Goal: Task Accomplishment & Management: Complete application form

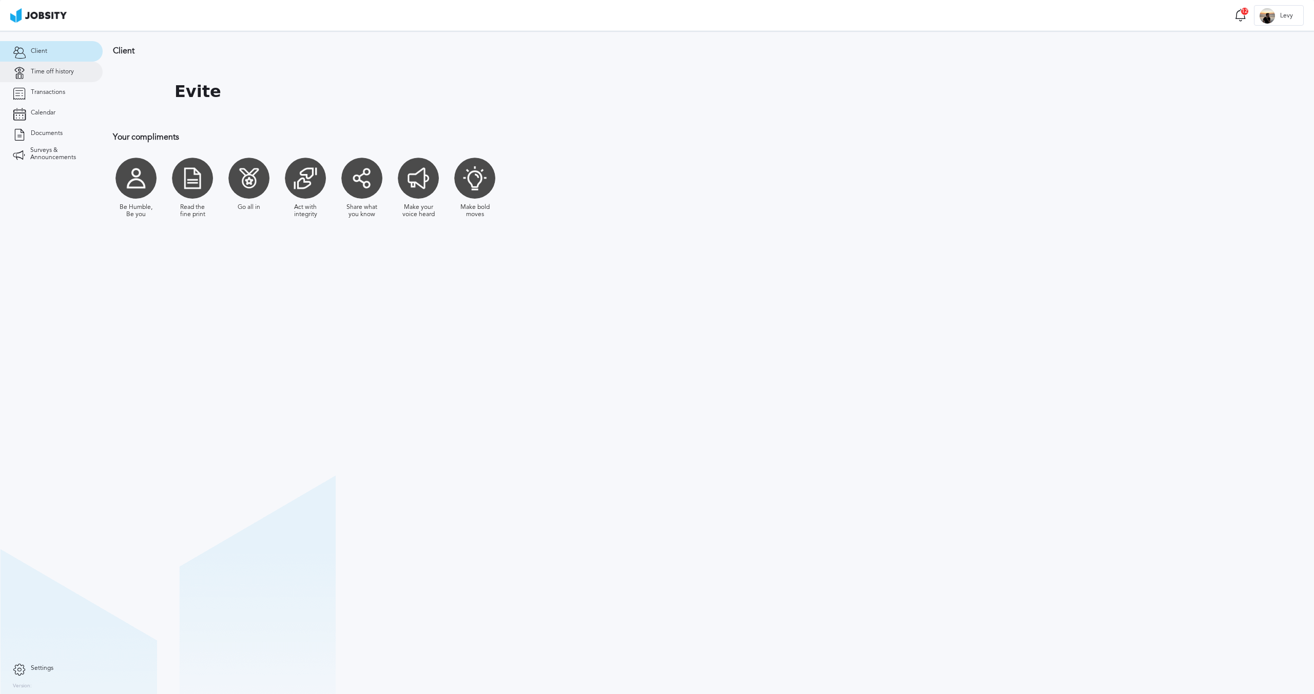
click at [47, 74] on span "Time off history" at bounding box center [52, 71] width 43 height 7
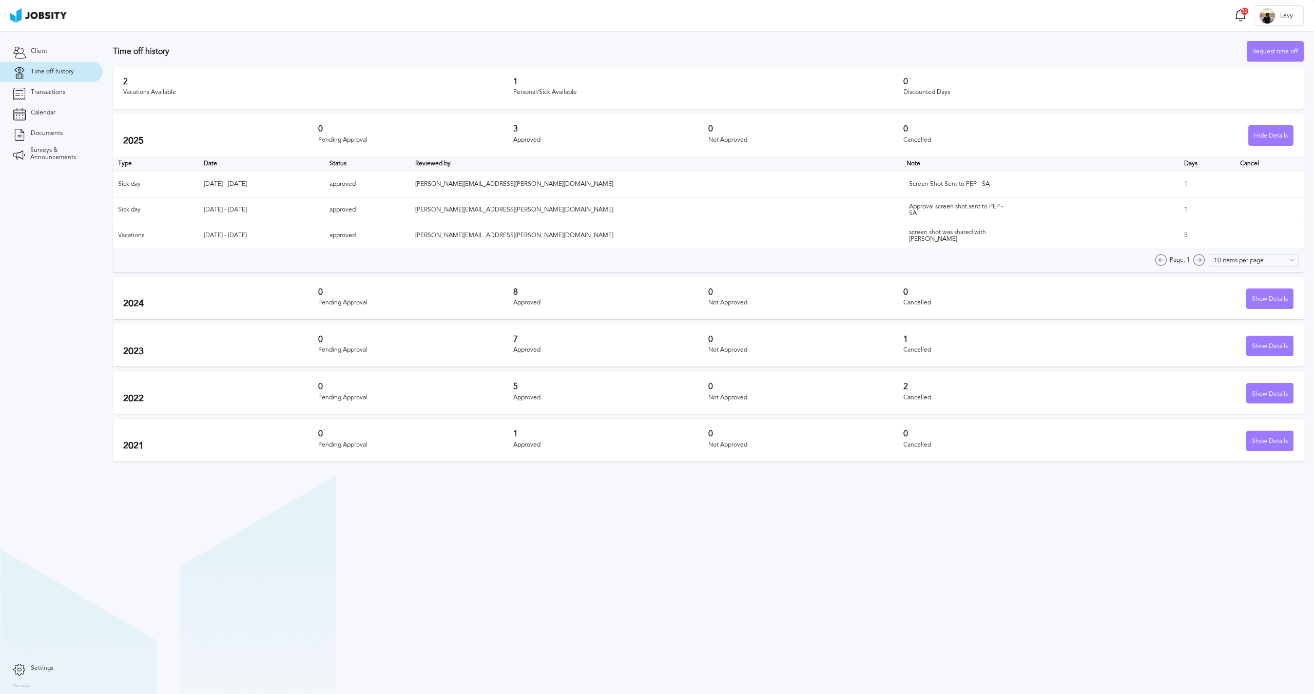
click at [158, 129] on div "2025 0 Pending Approval 3 Approved 0 Not Approved 0 Cancelled Hide Details" at bounding box center [708, 135] width 1191 height 42
click at [446, 88] on div "2 Vacations Available" at bounding box center [318, 88] width 390 height 22
click at [347, 90] on div "Vacations Available" at bounding box center [318, 92] width 390 height 7
click at [123, 80] on div "2 Vacations Available 1 Personal/Sick Available 0 Discounted Days" at bounding box center [708, 88] width 1191 height 42
click at [524, 87] on div "1 Personal/Sick Available" at bounding box center [708, 88] width 390 height 22
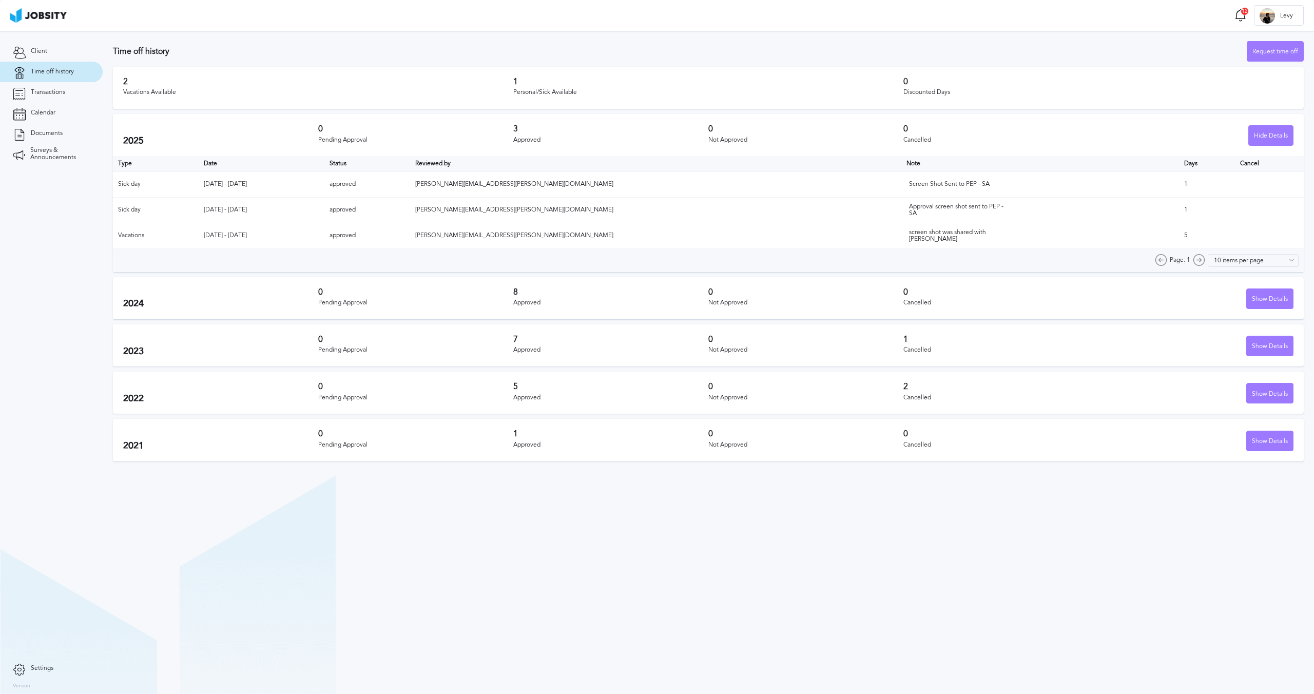
click at [184, 142] on h2 "2025" at bounding box center [220, 140] width 195 height 11
click at [224, 144] on h2 "2025" at bounding box center [220, 140] width 195 height 11
click at [319, 132] on h3 "0" at bounding box center [415, 128] width 195 height 9
click at [539, 128] on h3 "3" at bounding box center [610, 128] width 195 height 9
click at [1275, 131] on div "Hide Details" at bounding box center [1271, 136] width 44 height 21
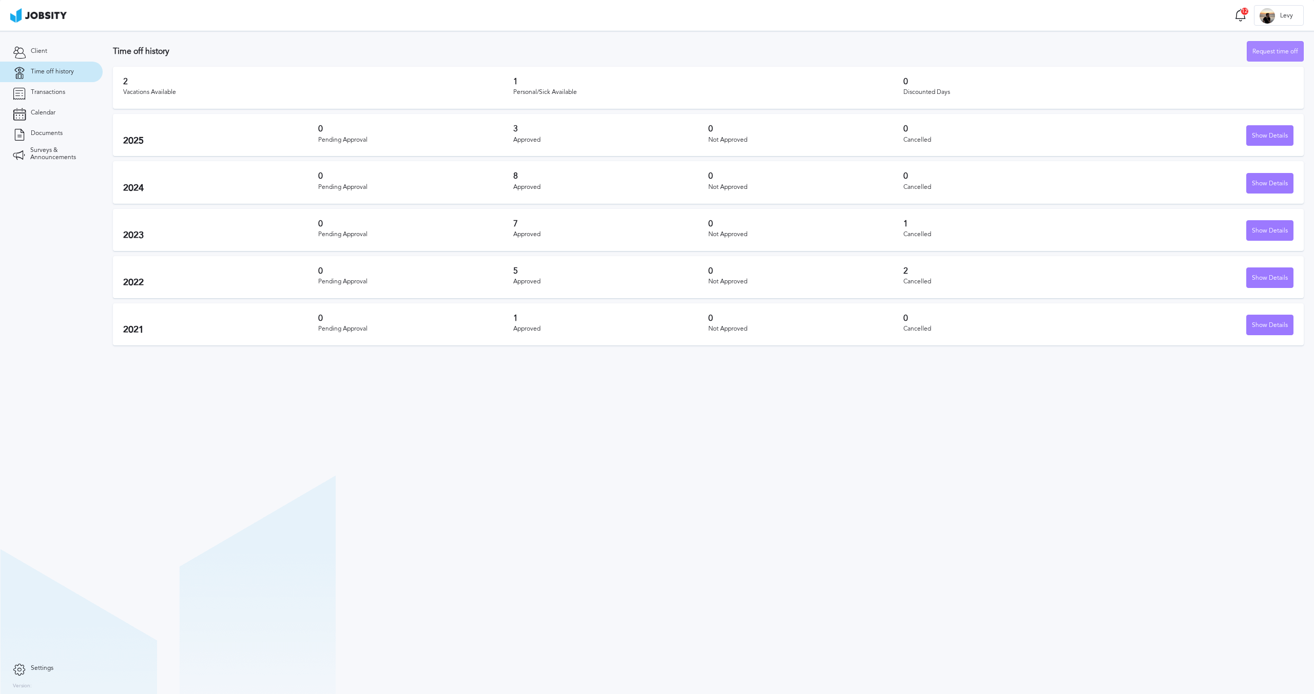
click at [1267, 48] on div "Request time off" at bounding box center [1275, 52] width 56 height 21
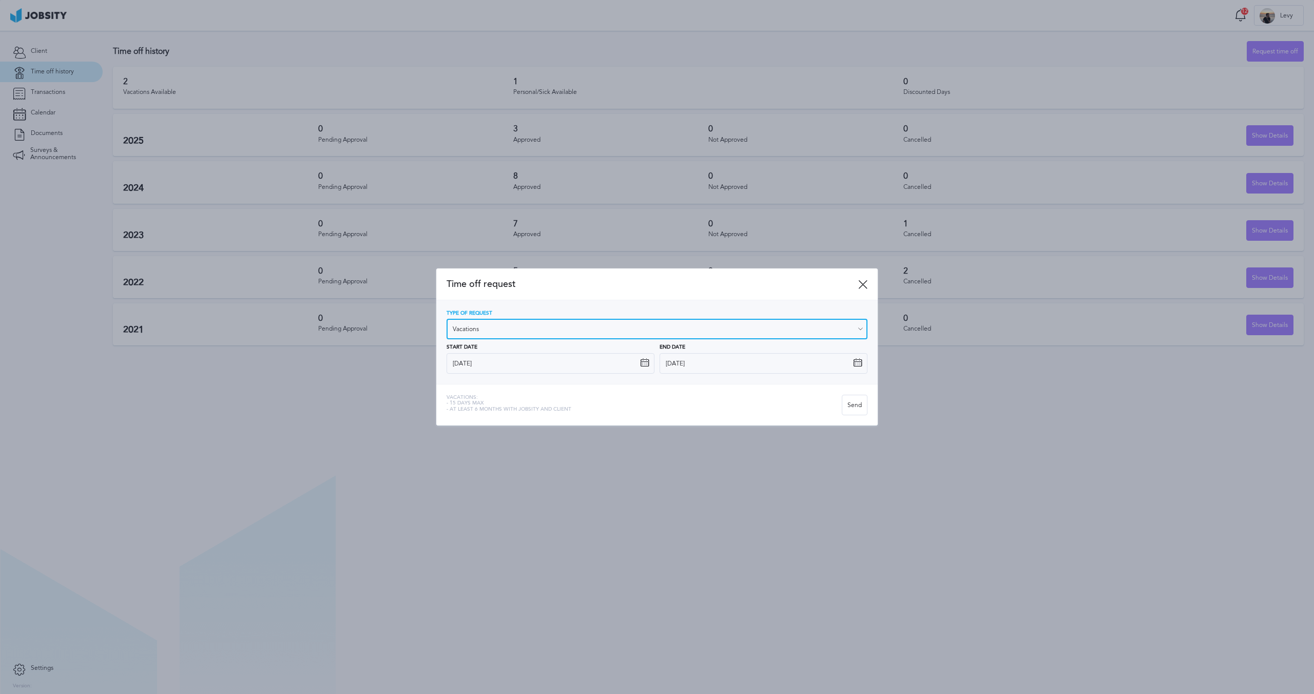
click at [521, 329] on input "Vacations" at bounding box center [656, 329] width 421 height 21
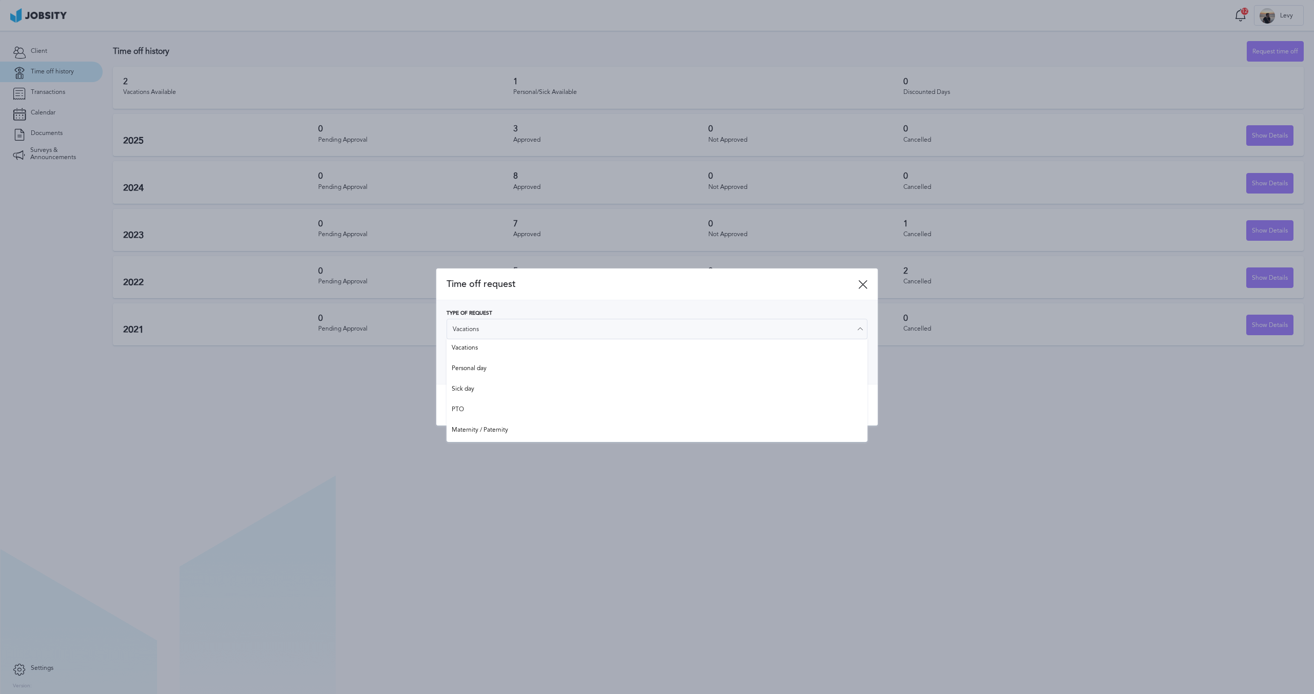
click at [491, 348] on div "Type of Request Vacations Vacations Personal day Sick day PTO Maternity / Pater…" at bounding box center [656, 341] width 421 height 63
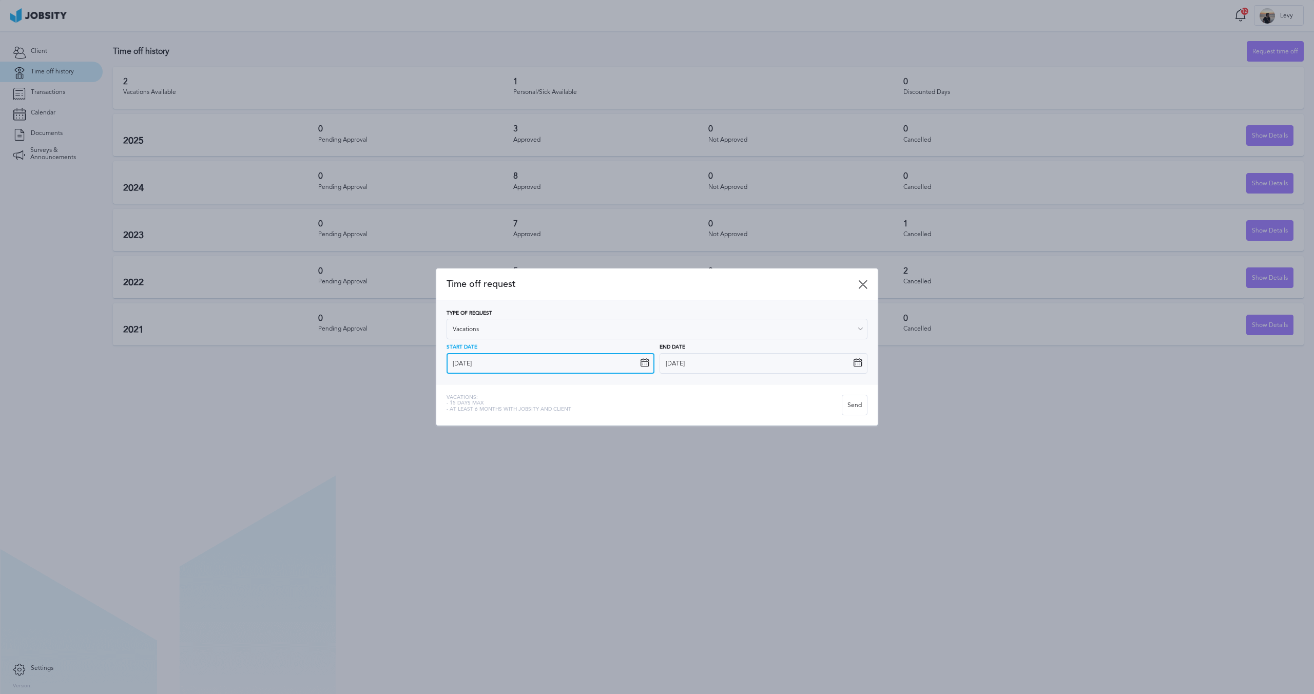
click at [488, 366] on input "[DATE]" at bounding box center [550, 363] width 208 height 21
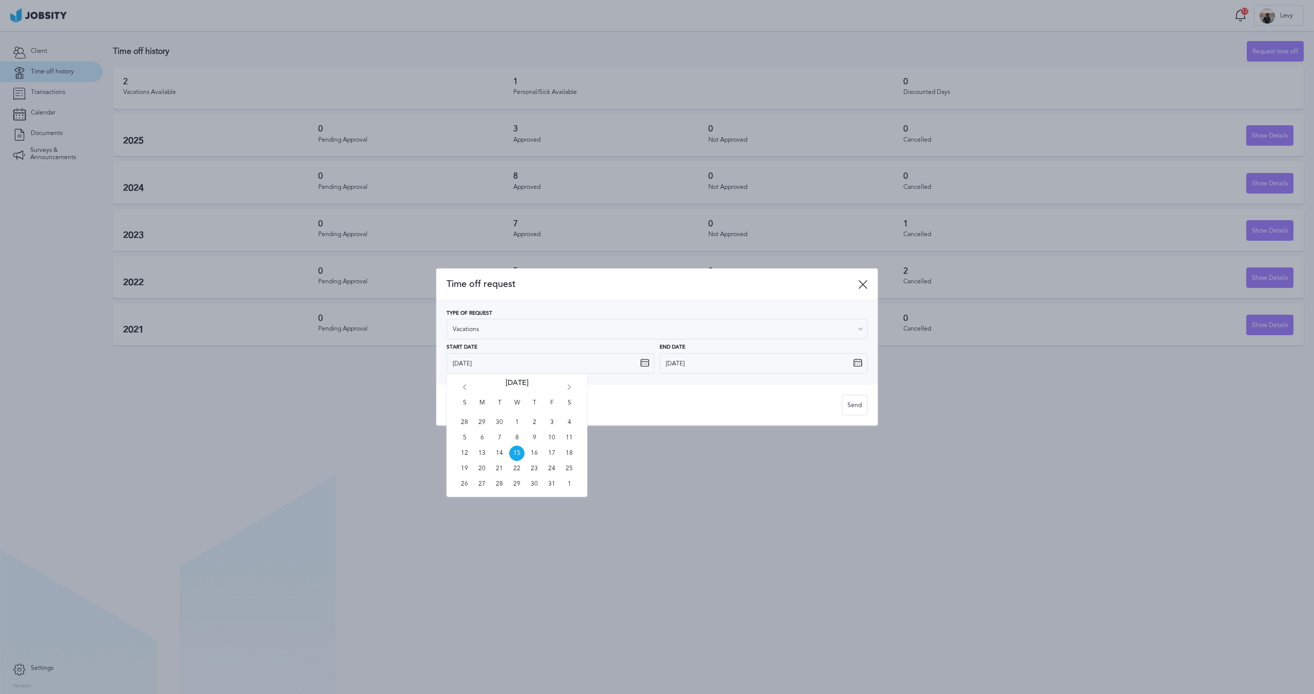
click at [571, 387] on icon "Go forward 1 month" at bounding box center [569, 388] width 9 height 9
click at [481, 465] on span "17" at bounding box center [481, 468] width 15 height 15
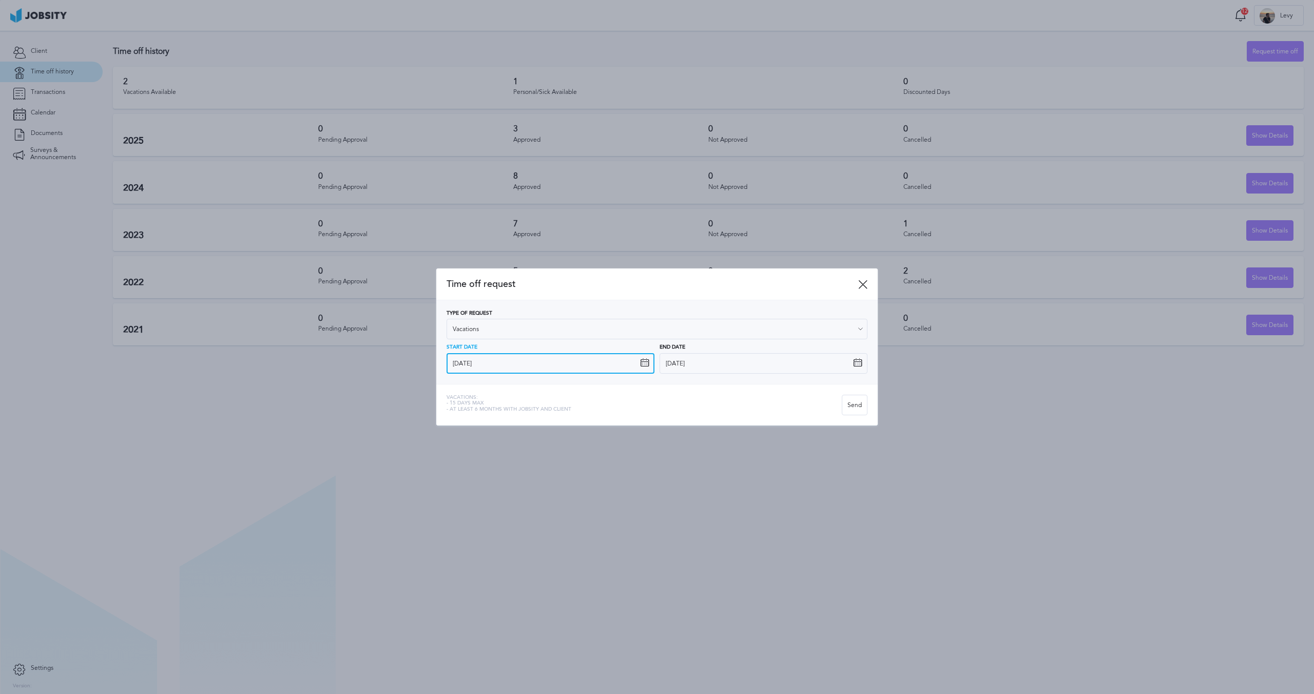
click at [507, 367] on input "[DATE]" at bounding box center [550, 363] width 208 height 21
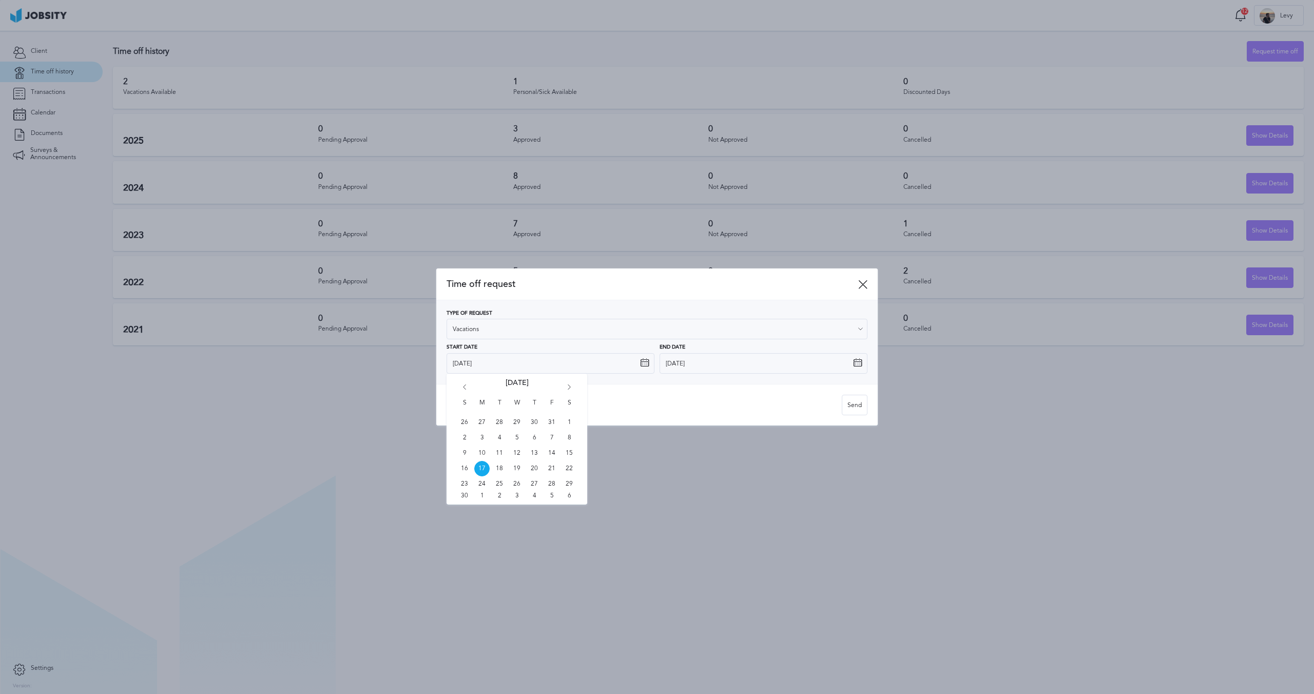
click at [569, 385] on icon "Go forward 1 month" at bounding box center [569, 388] width 9 height 9
click at [482, 454] on span "15" at bounding box center [481, 452] width 15 height 15
type input "[DATE]"
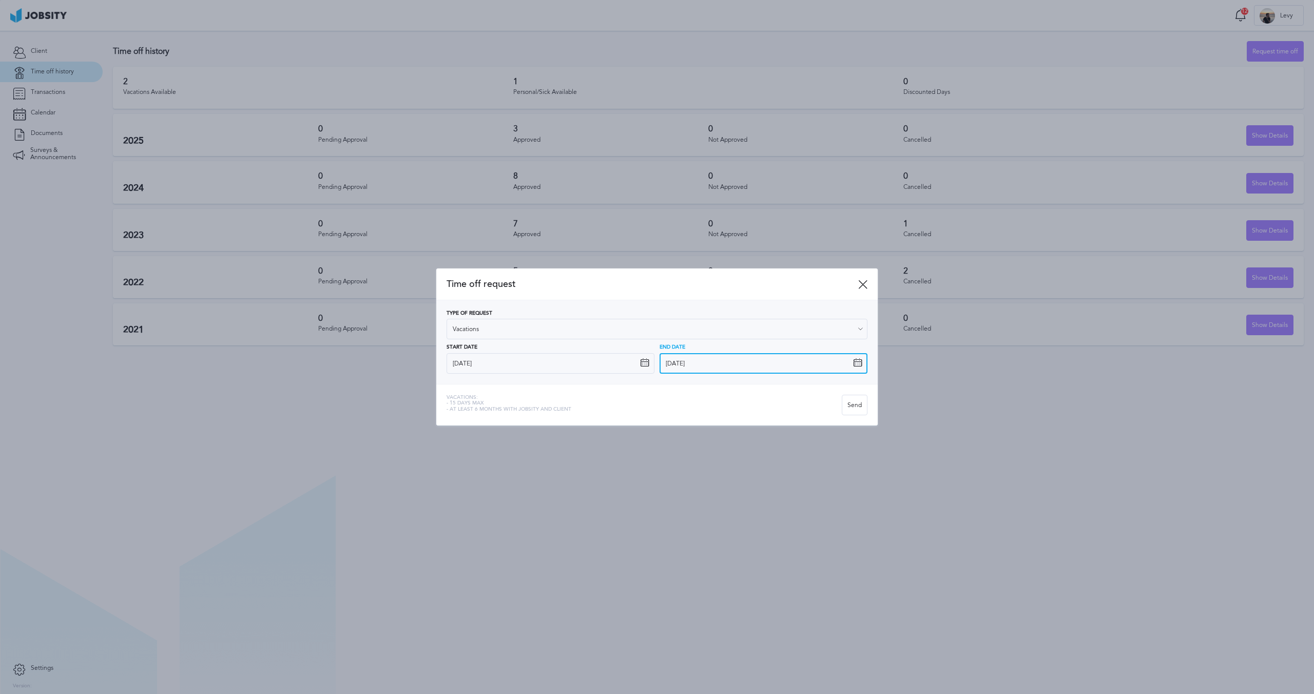
click at [690, 367] on input "[DATE]" at bounding box center [763, 363] width 208 height 21
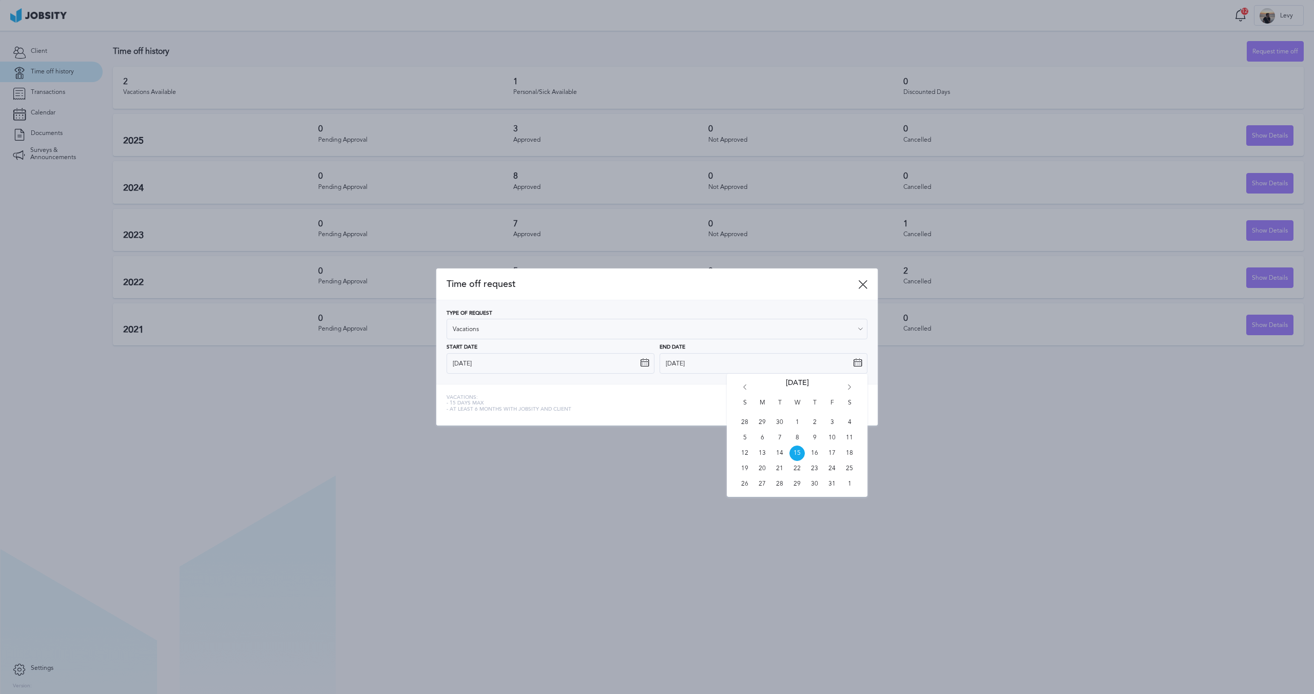
click at [849, 383] on div "S M T W T F S 28 29 30 1 2 3 4 5 6 7 8 9 10 11 12 13 14 15 16 17 18 19 20 21 22…" at bounding box center [797, 435] width 141 height 123
click at [849, 387] on icon "Go forward 1 month" at bounding box center [849, 388] width 9 height 9
click at [829, 451] on span "19" at bounding box center [831, 452] width 15 height 15
type input "[DATE]"
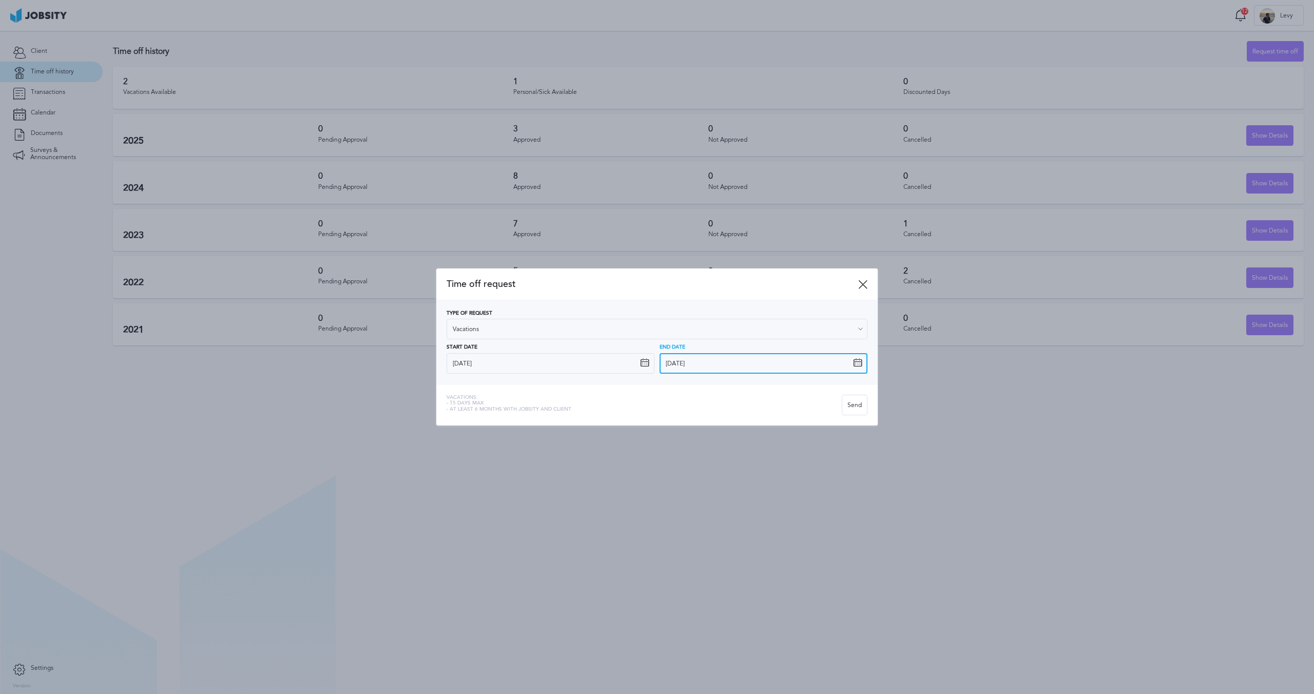
click at [698, 365] on input "[DATE]" at bounding box center [763, 363] width 208 height 21
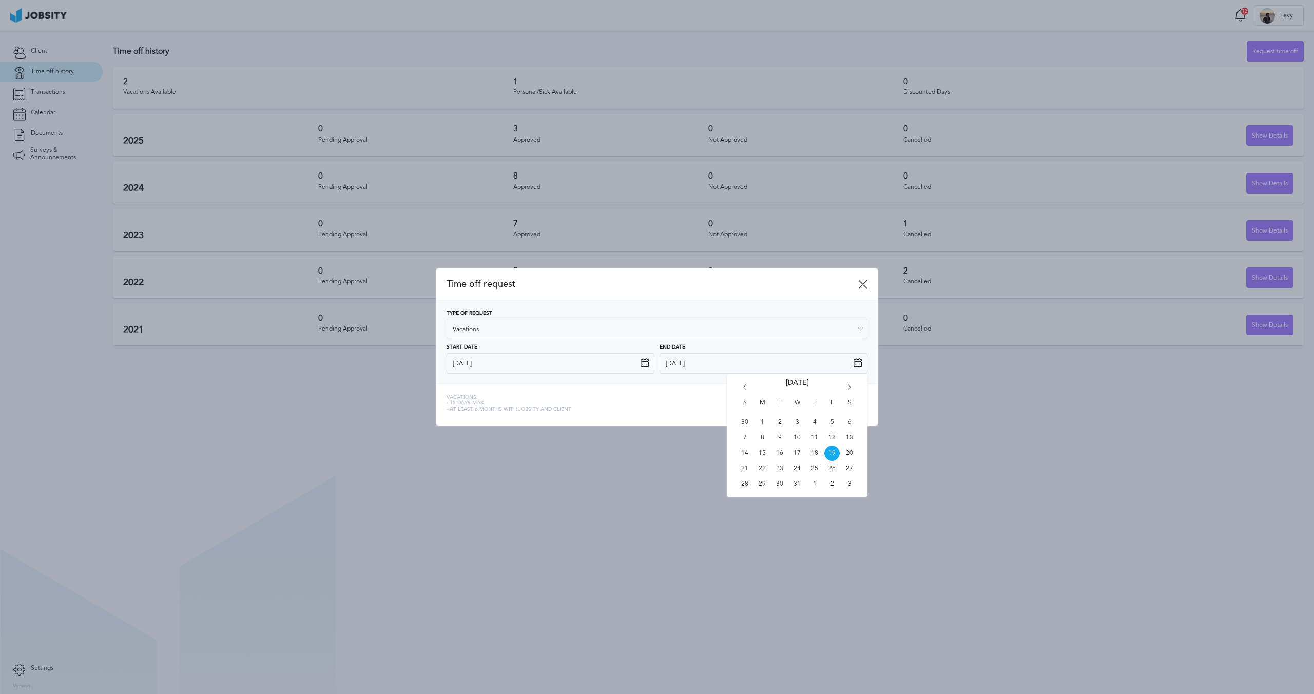
click at [674, 388] on div "Vacations: - 15 days max - At least 6 months with jobsity and client Send" at bounding box center [656, 405] width 441 height 42
click at [860, 400] on div "Send" at bounding box center [854, 405] width 25 height 21
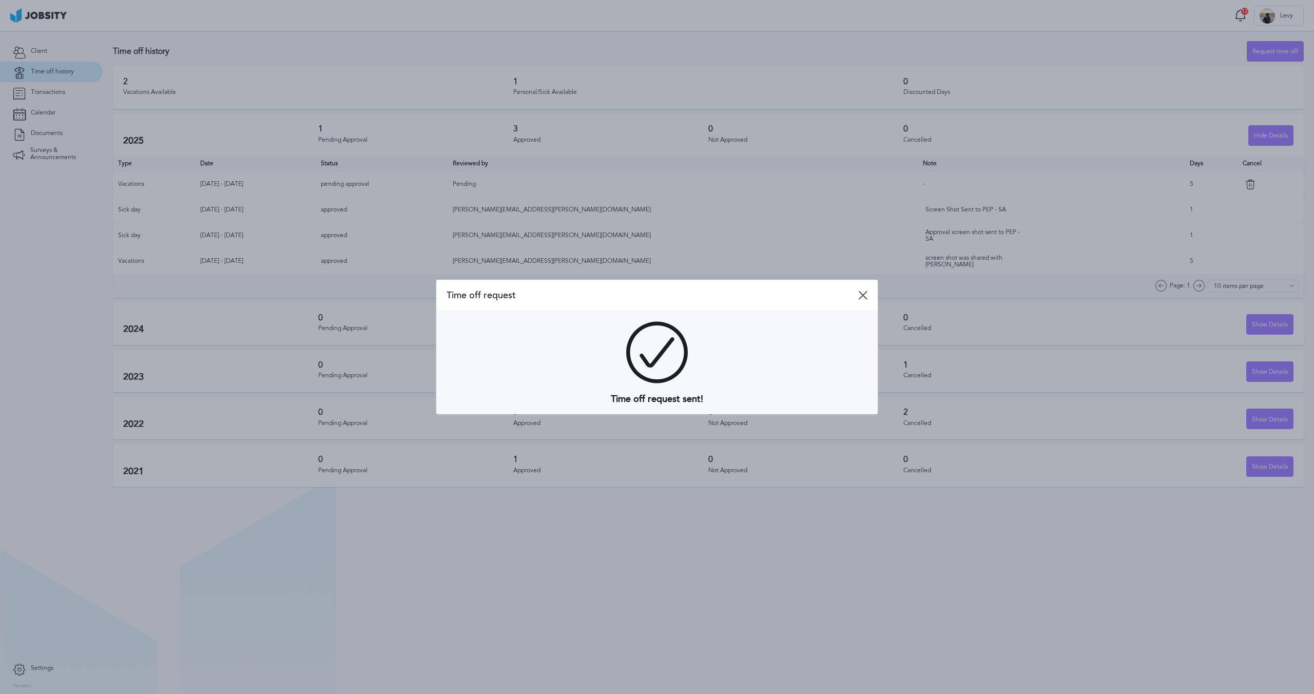
click at [861, 294] on icon at bounding box center [862, 294] width 9 height 9
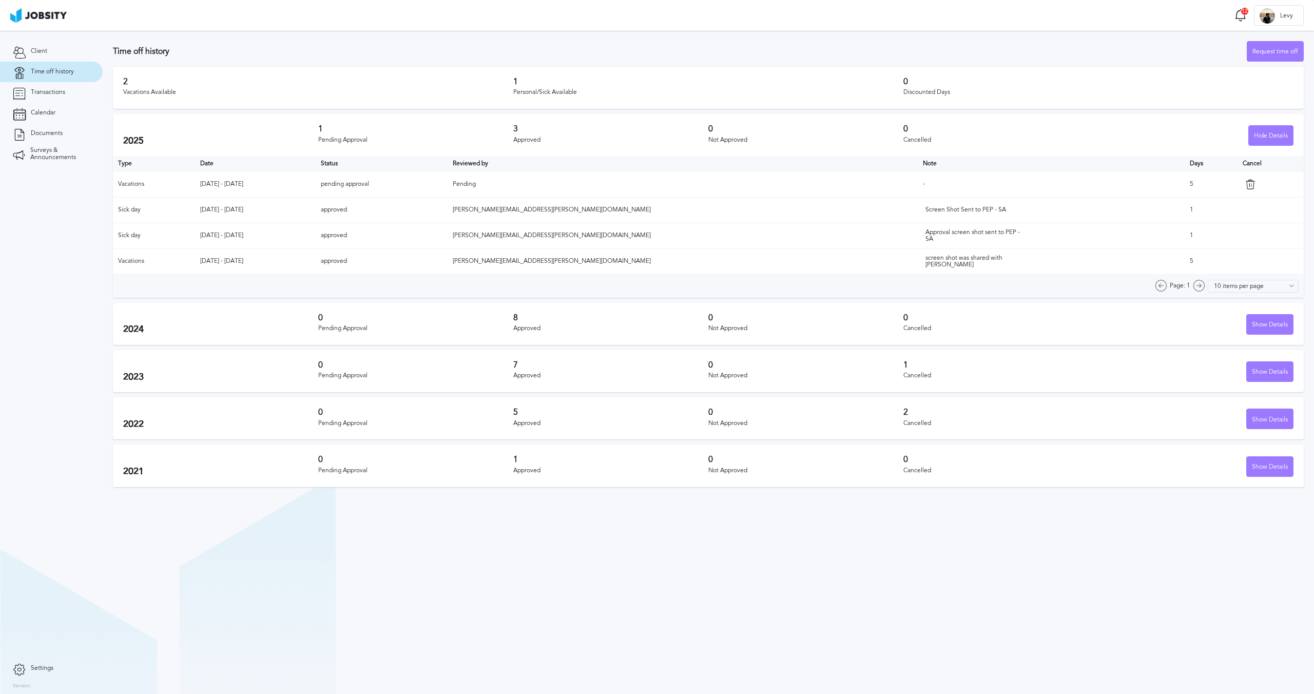
click at [134, 144] on h2 "2025" at bounding box center [220, 140] width 195 height 11
click at [132, 142] on h2 "2025" at bounding box center [220, 140] width 195 height 11
